Goal: Navigation & Orientation: Find specific page/section

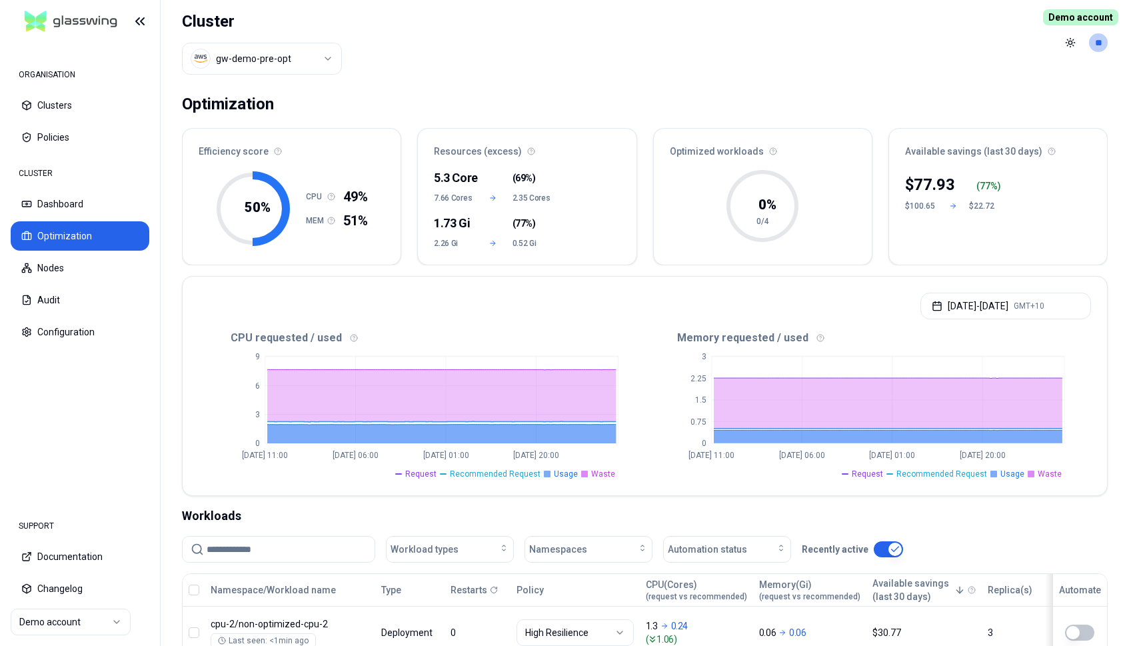
click at [101, 629] on html "ORGANISATION Clusters Policies CLUSTER Dashboard Optimization Nodes Audit Confi…" at bounding box center [564, 323] width 1129 height 646
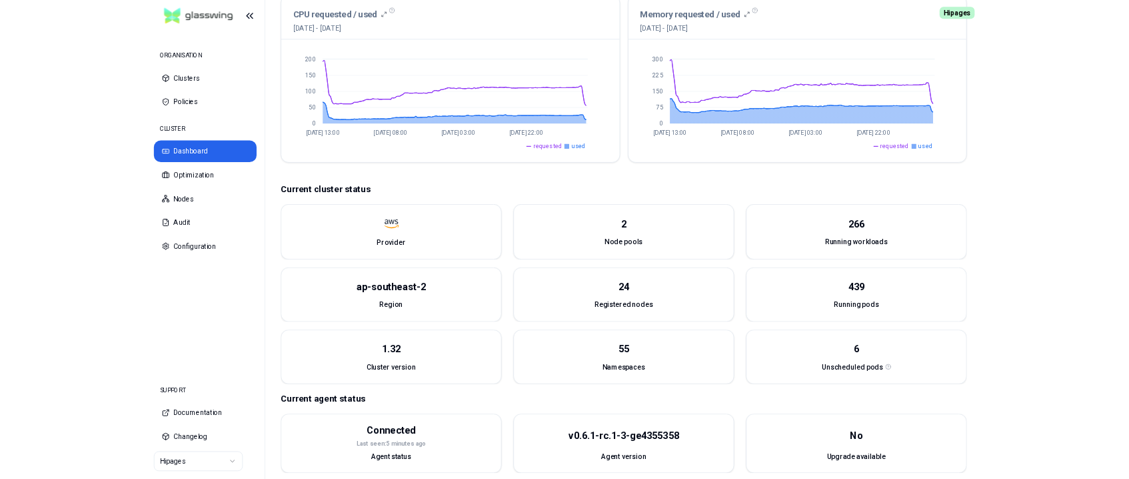
scroll to position [336, 0]
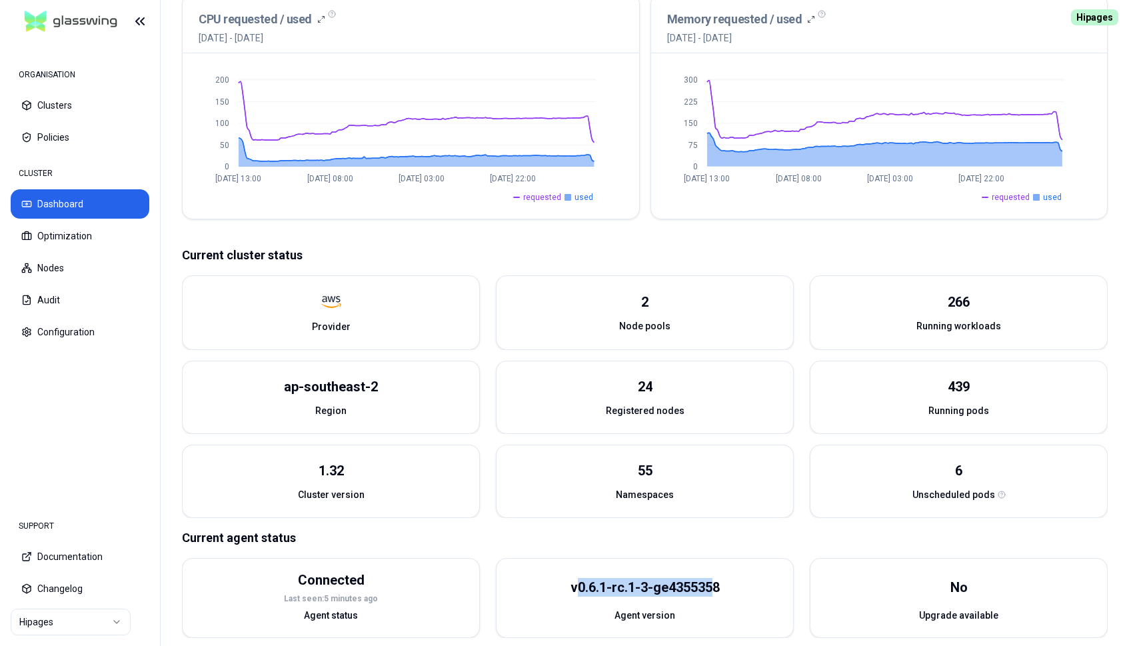
drag, startPoint x: 578, startPoint y: 590, endPoint x: 713, endPoint y: 583, distance: 135.5
click at [713, 583] on div "v0.6.1-rc.1-3-ge4355358" at bounding box center [645, 587] width 149 height 19
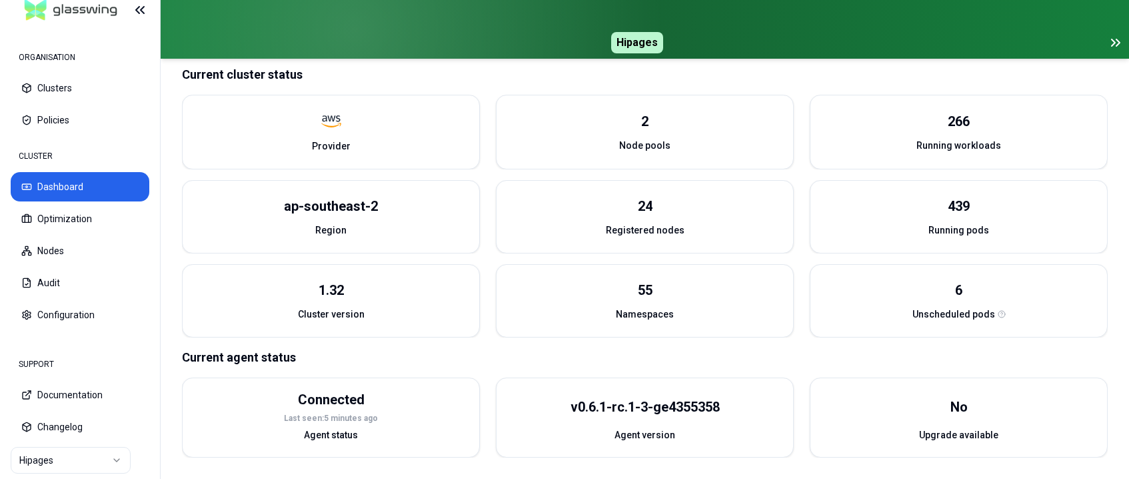
scroll to position [575, 0]
click at [1118, 44] on icon at bounding box center [1118, 42] width 3 height 7
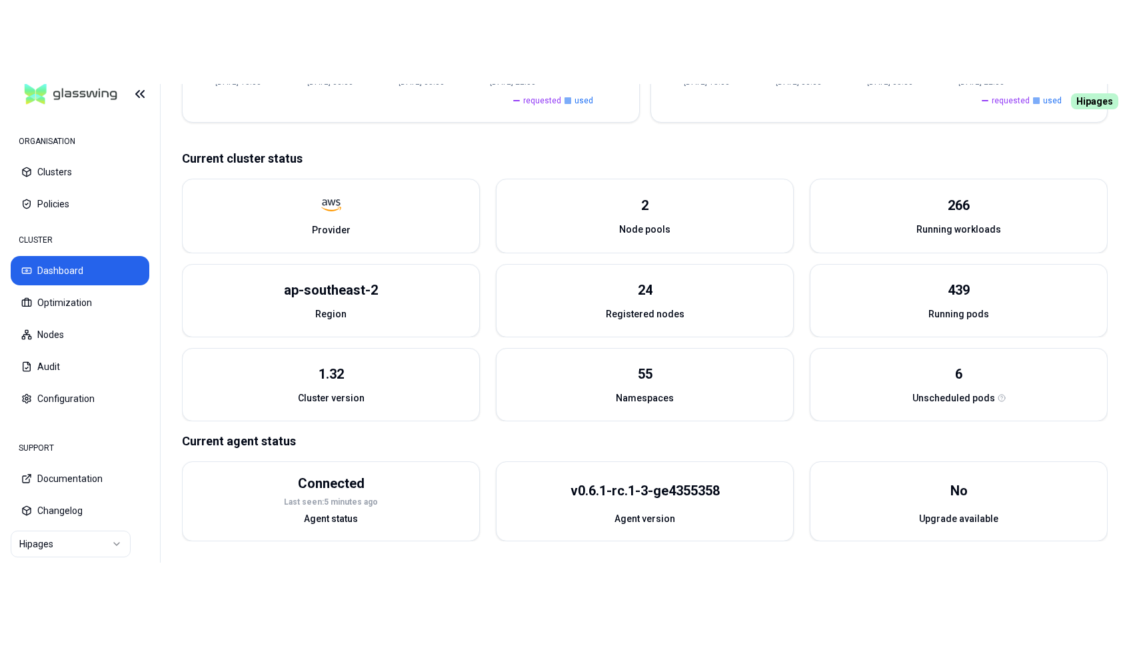
scroll to position [349, 0]
